Goal: Find specific page/section: Find specific page/section

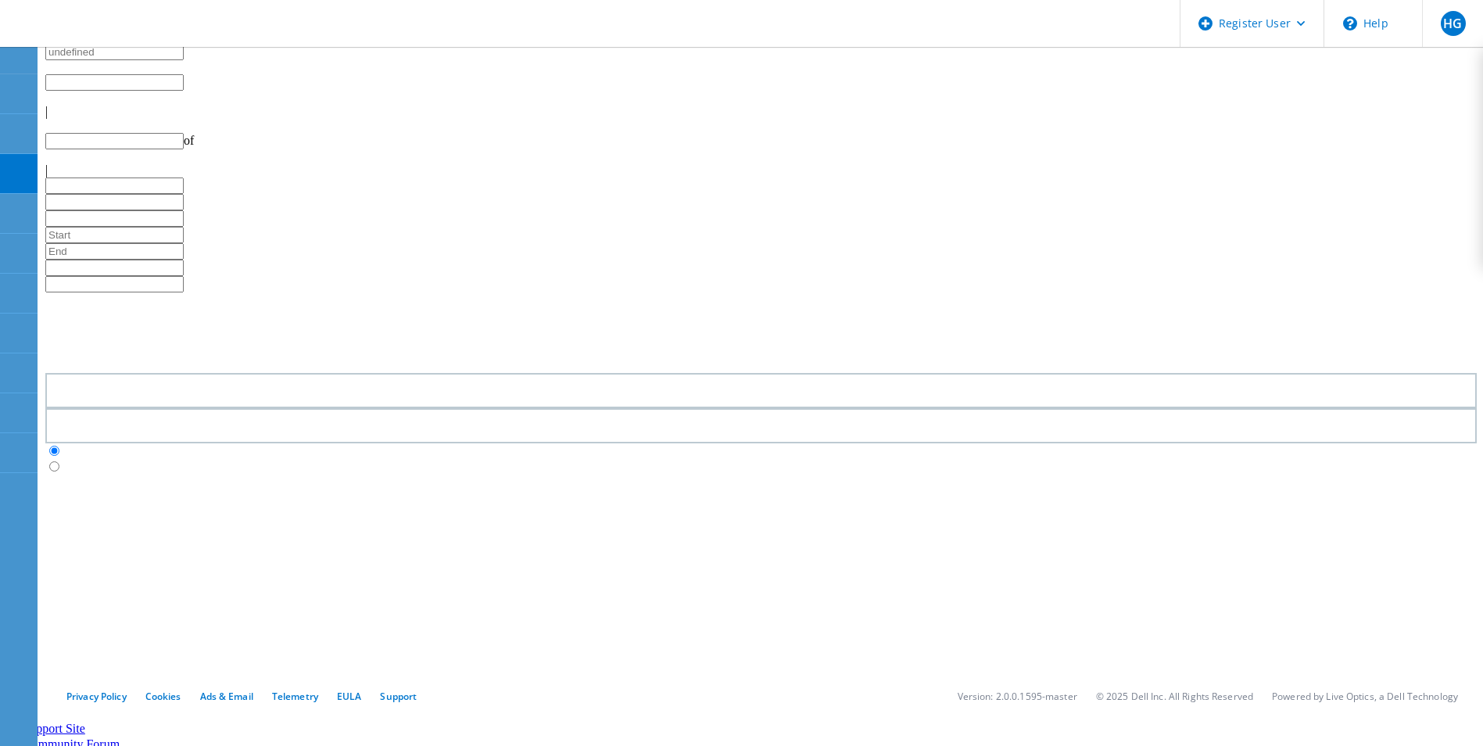
type input "1"
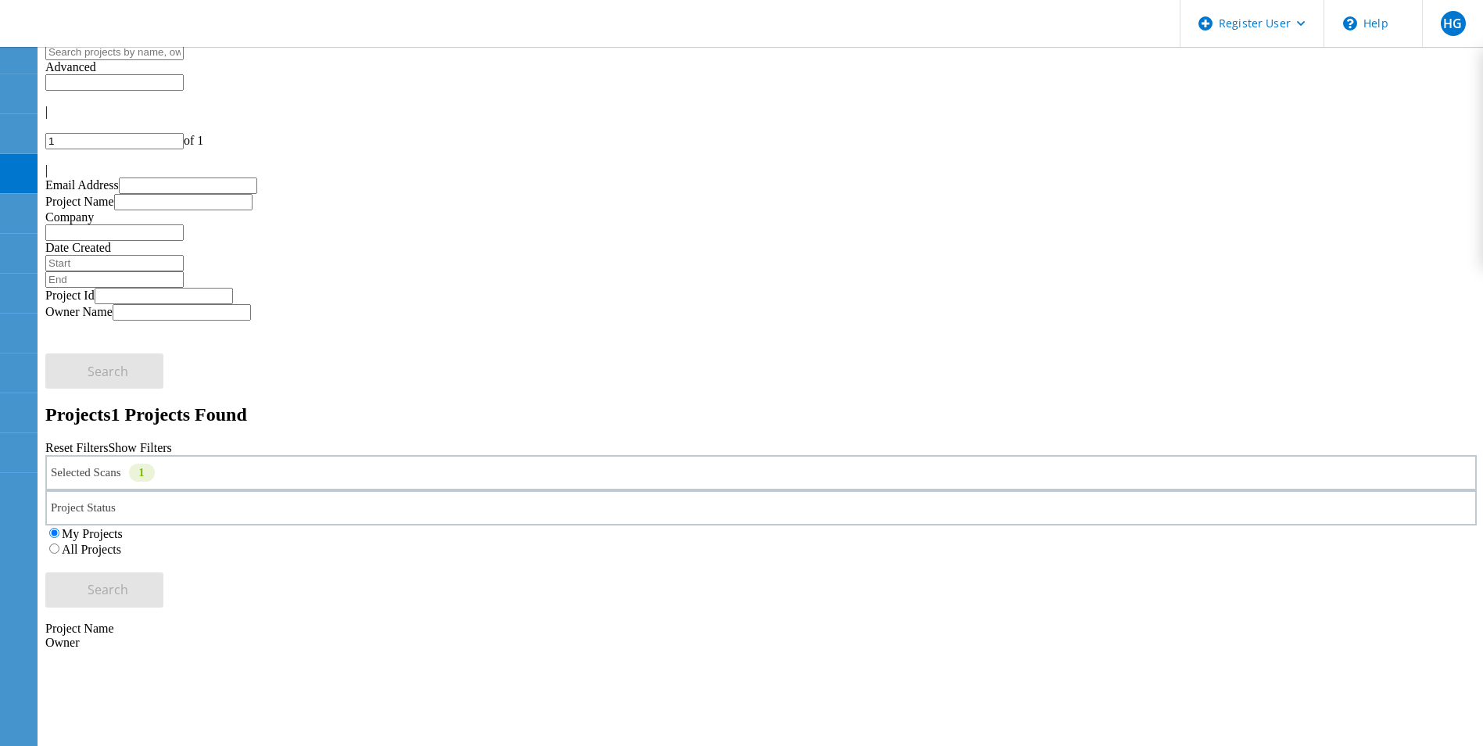
click at [396, 455] on div "Selected Scans 1" at bounding box center [761, 472] width 1432 height 35
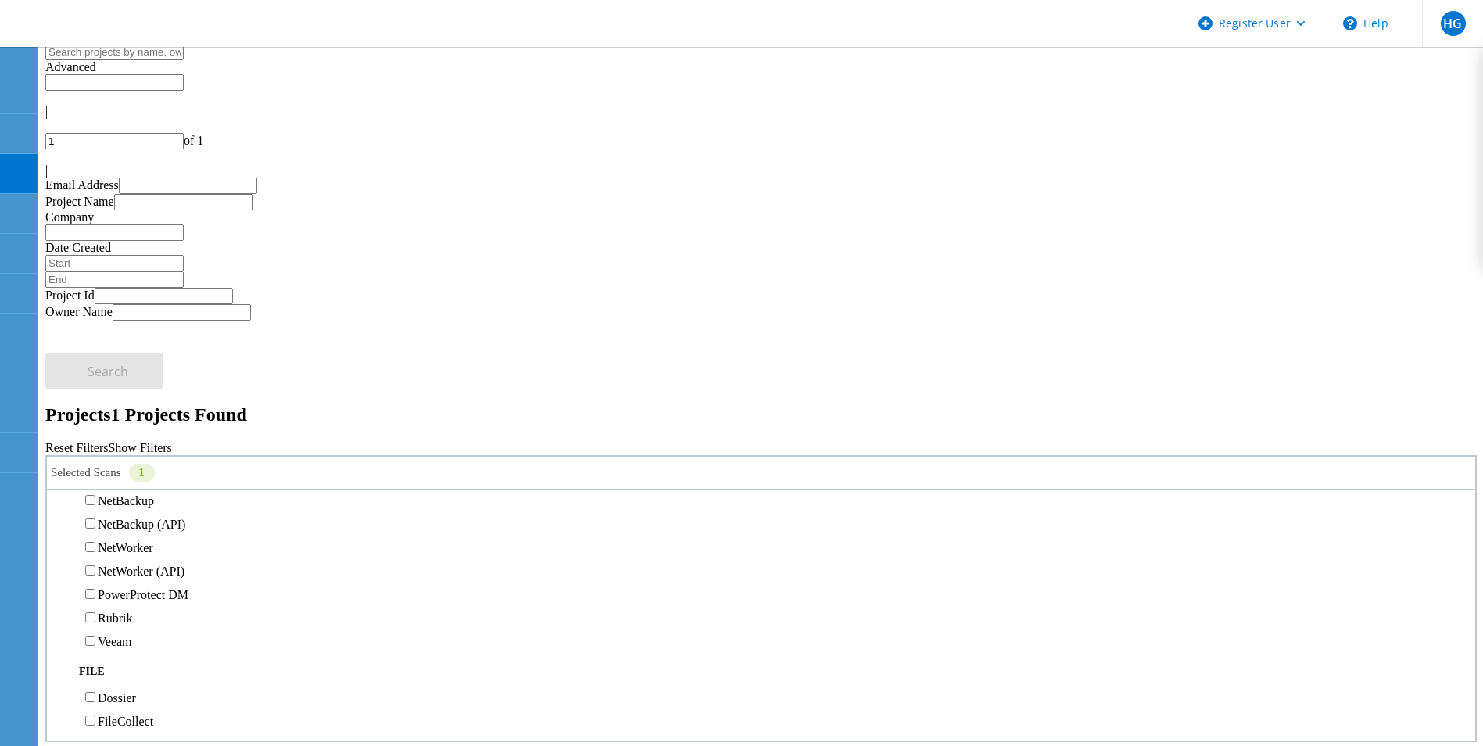
scroll to position [938, 0]
click at [131, 447] on label "Data Domain" at bounding box center [131, 453] width 67 height 13
click at [95, 448] on input "Data Domain" at bounding box center [90, 453] width 10 height 10
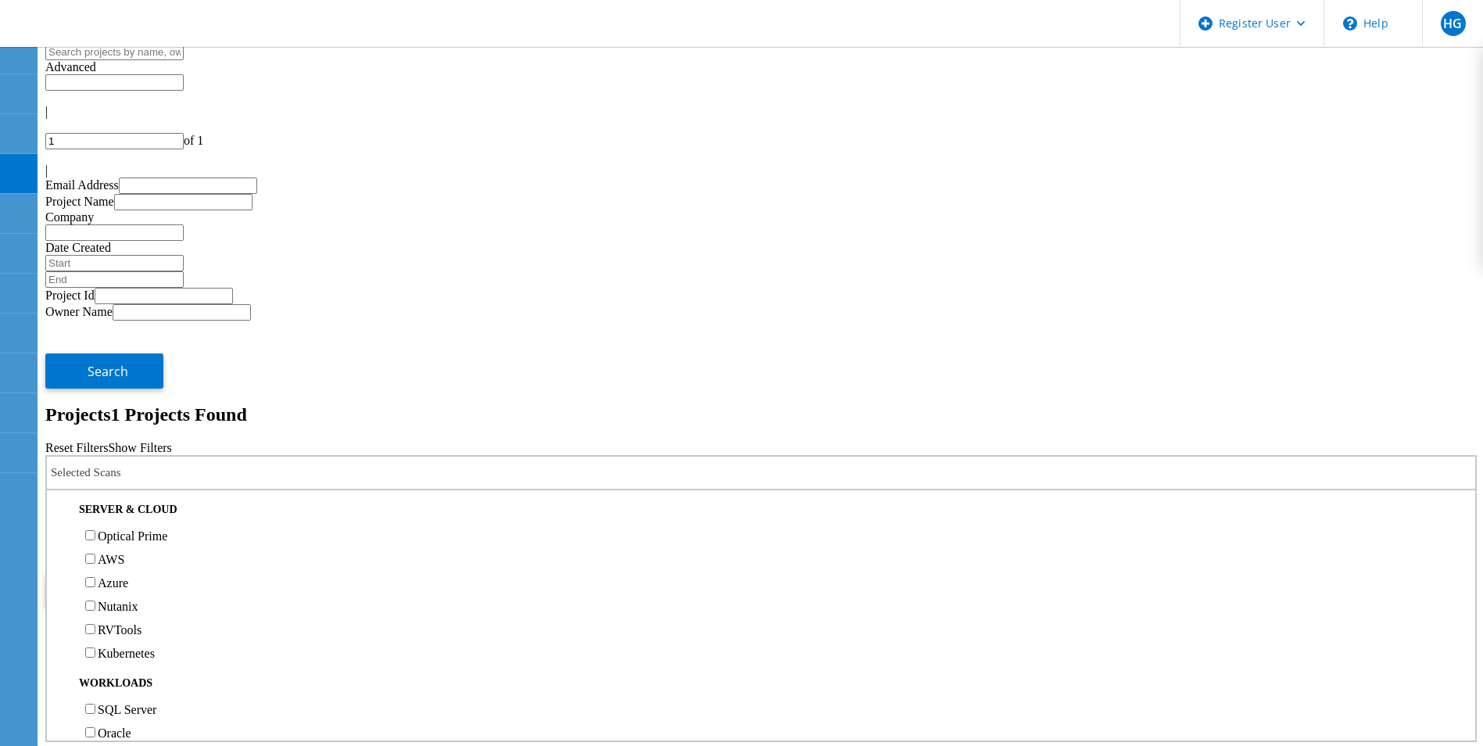
scroll to position [0, 0]
click at [130, 630] on label "RVTools" at bounding box center [120, 636] width 44 height 13
click at [95, 631] on input "RVTools" at bounding box center [90, 636] width 10 height 10
click at [121, 543] on label "All Projects" at bounding box center [91, 549] width 59 height 13
click at [59, 543] on input "All Projects" at bounding box center [54, 548] width 10 height 10
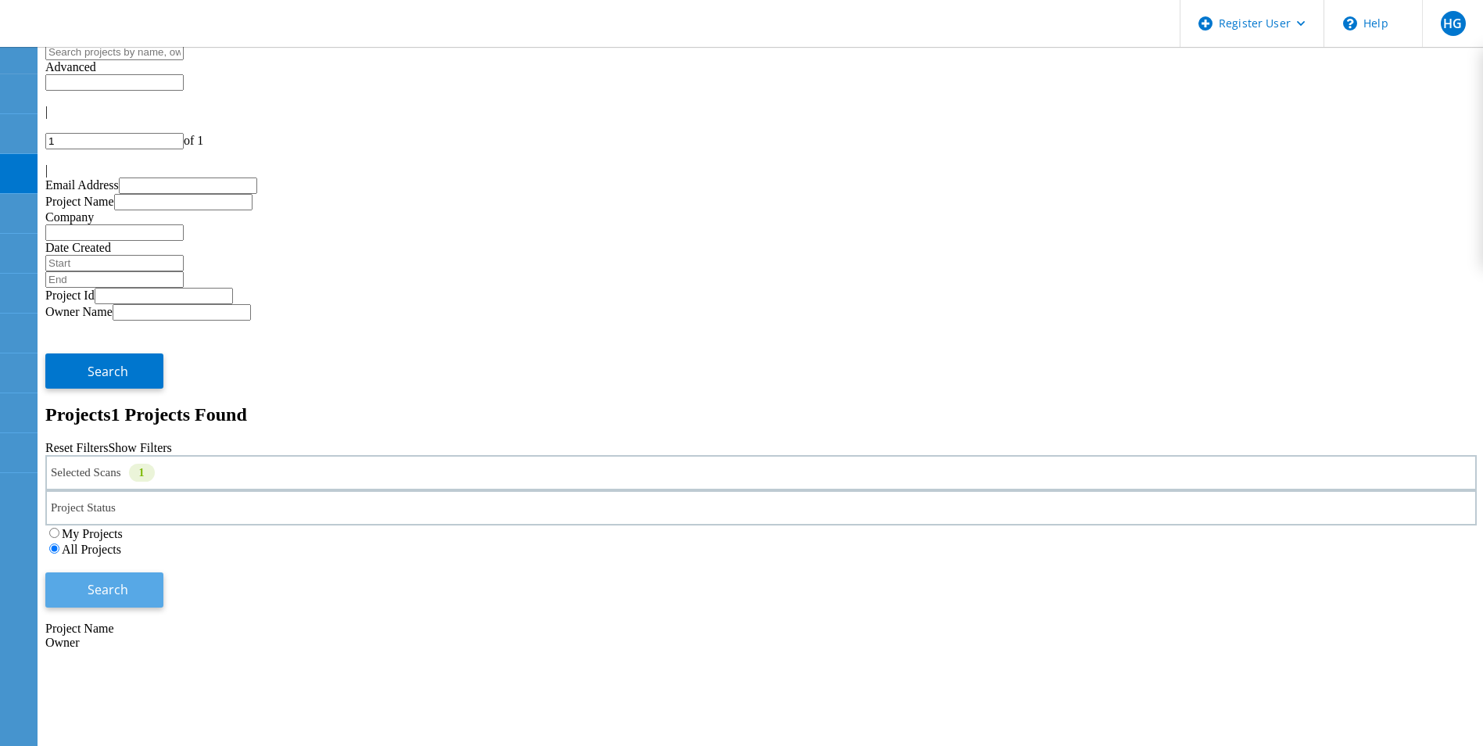
click at [163, 572] on button "Search" at bounding box center [104, 589] width 118 height 35
